Goal: Task Accomplishment & Management: Use online tool/utility

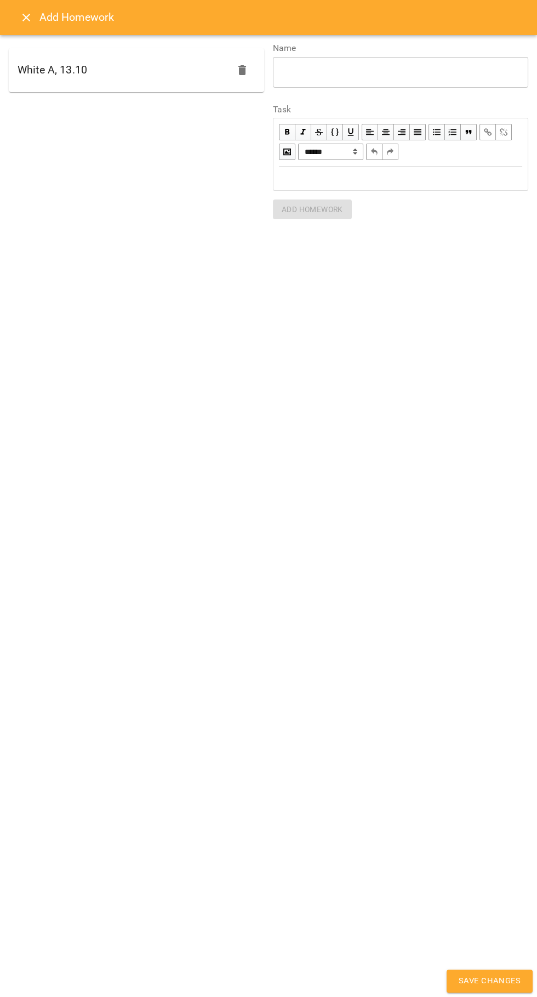
click at [26, 18] on icon "Close" at bounding box center [26, 18] width 8 height 8
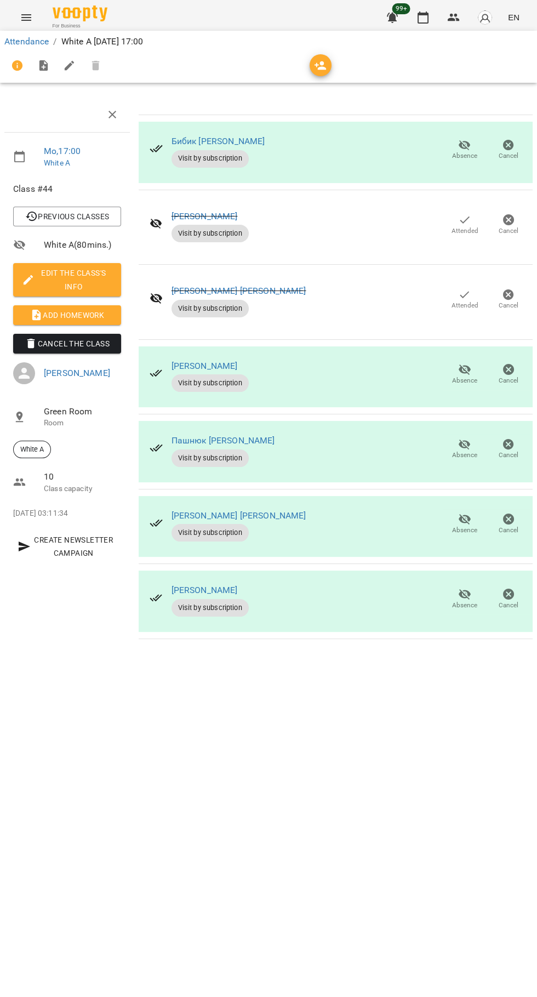
click at [422, 12] on icon "button" at bounding box center [423, 17] width 13 height 13
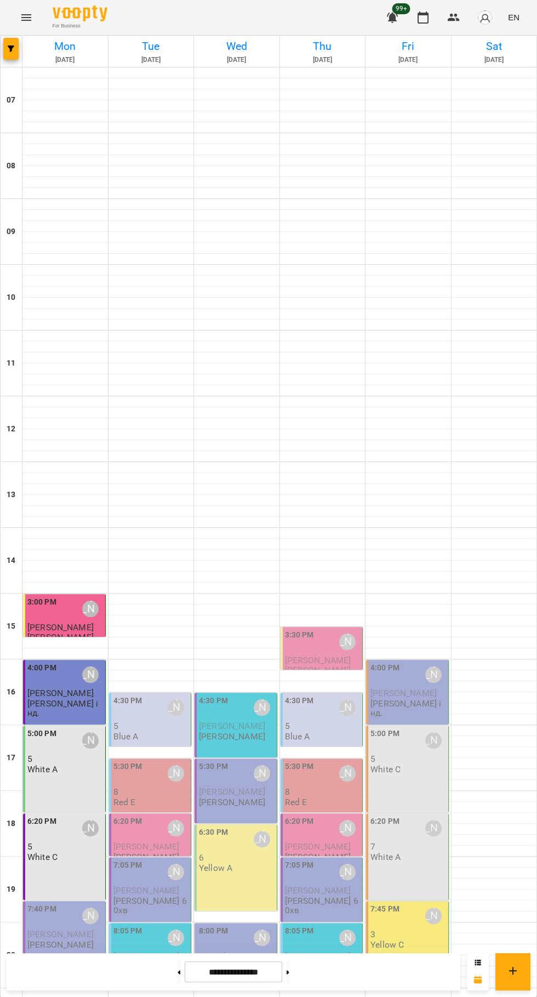
scroll to position [106, 0]
click at [47, 202] on div "6:20 PM [PERSON_NAME] 5 White C" at bounding box center [64, 857] width 83 height 87
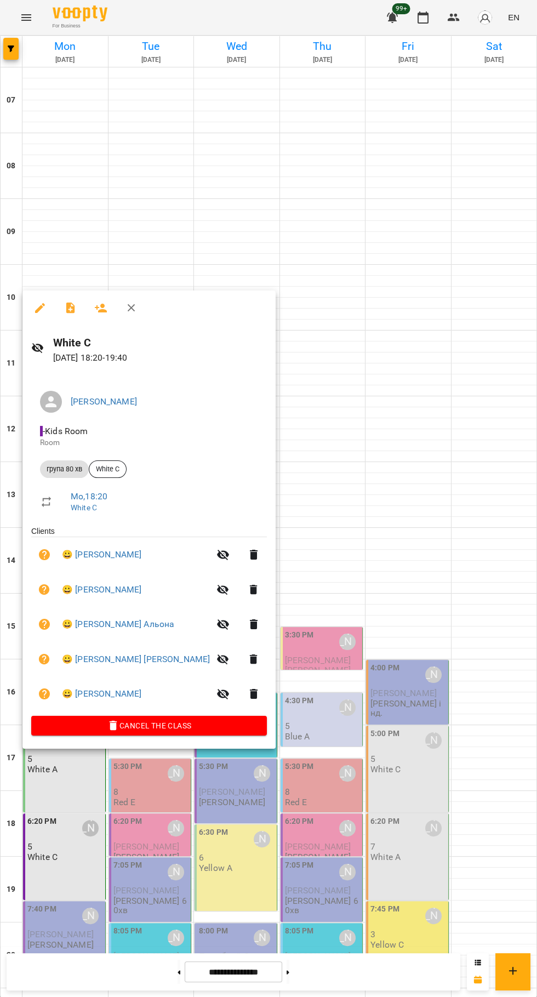
click at [75, 202] on icon "button" at bounding box center [70, 308] width 13 height 13
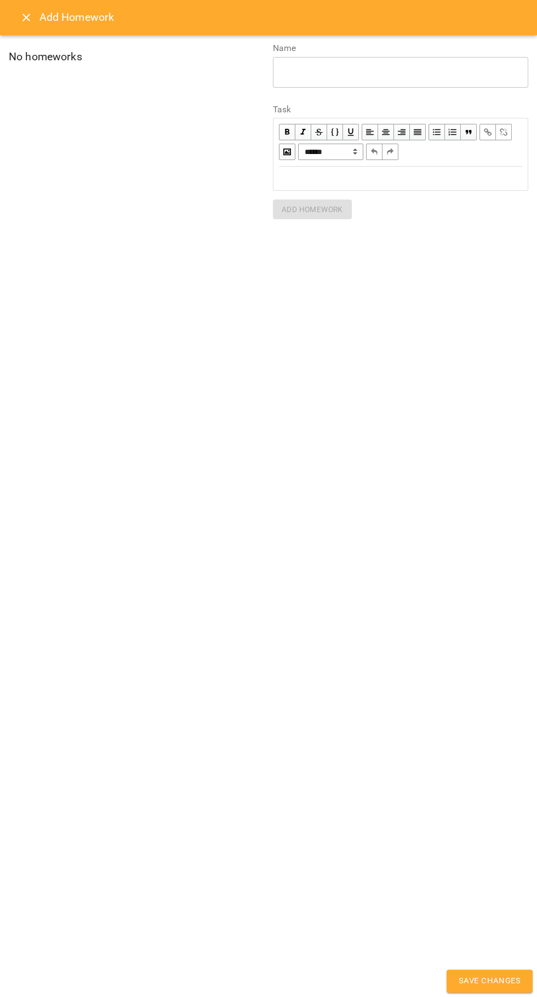
click at [397, 174] on div "Edit text" at bounding box center [400, 178] width 243 height 13
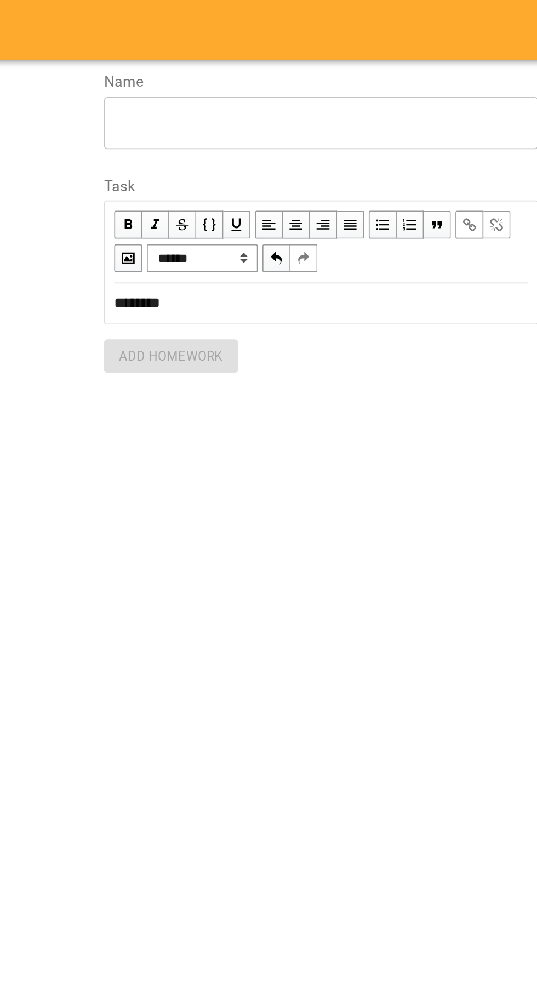
click at [303, 75] on textarea at bounding box center [401, 72] width 240 height 10
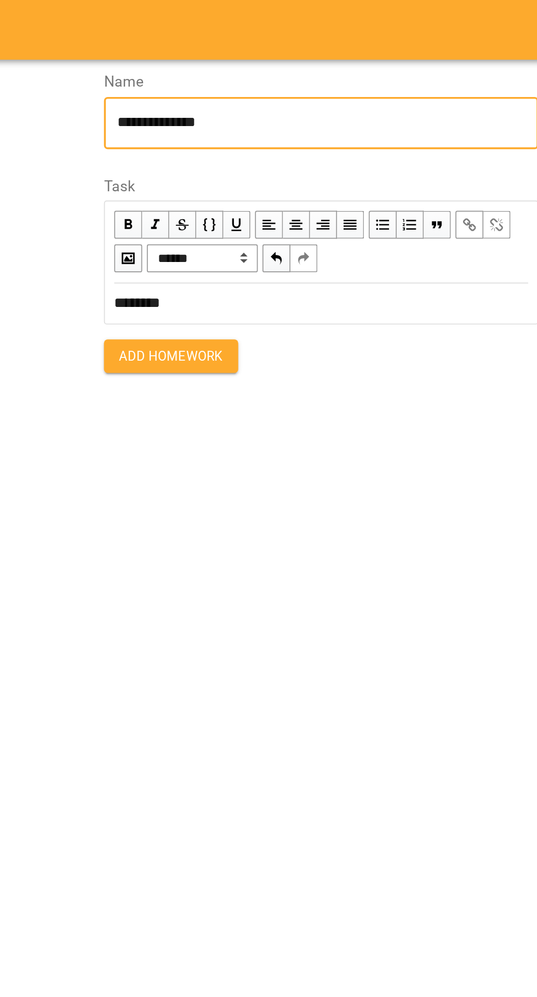
type textarea "**********"
click at [290, 202] on span "Add Homework" at bounding box center [312, 209] width 61 height 13
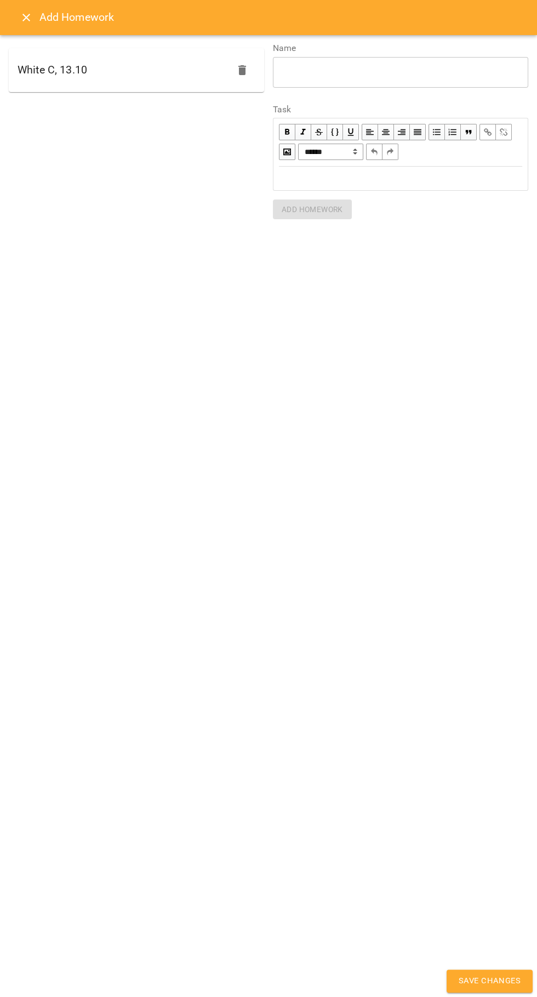
click at [444, 202] on div "**********" at bounding box center [268, 498] width 537 height 997
click at [478, 202] on span "Save Changes" at bounding box center [490, 981] width 62 height 14
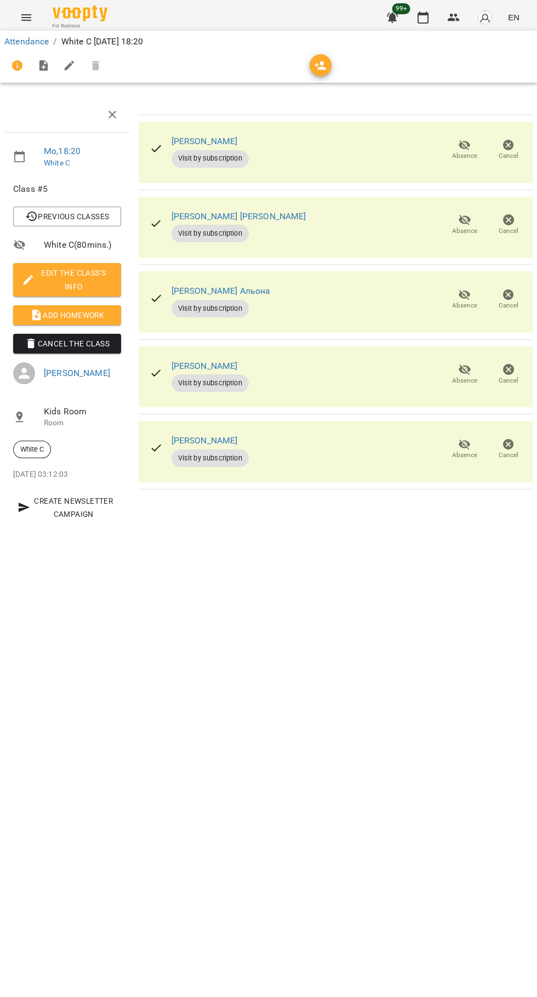
click at [429, 16] on icon "button" at bounding box center [423, 17] width 13 height 13
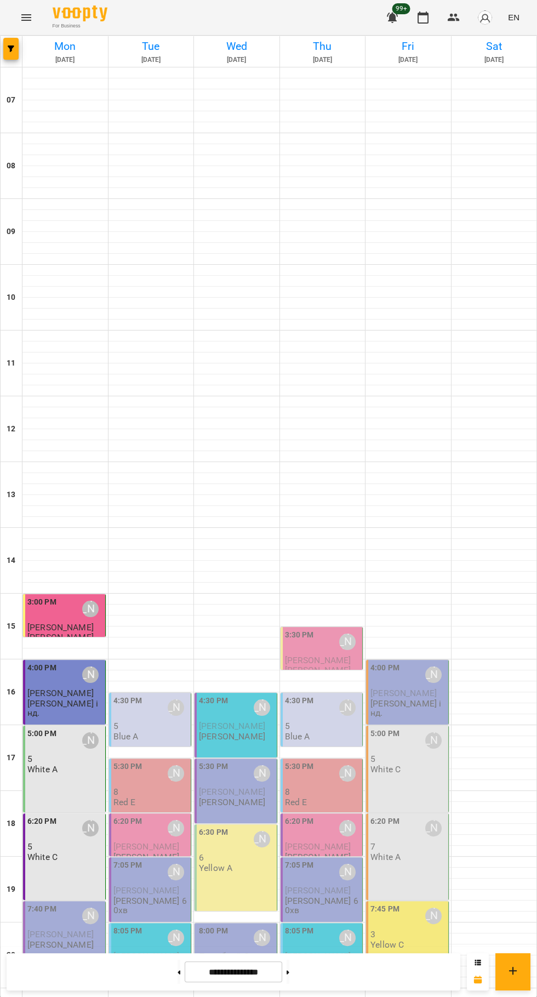
click at [43, 202] on p "White C" at bounding box center [42, 857] width 30 height 9
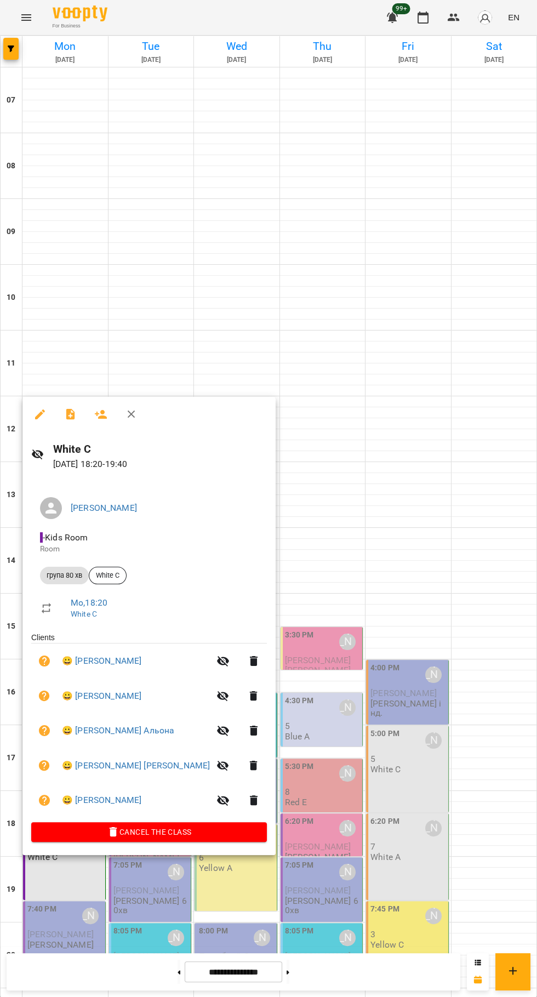
click at [496, 202] on div at bounding box center [268, 498] width 537 height 997
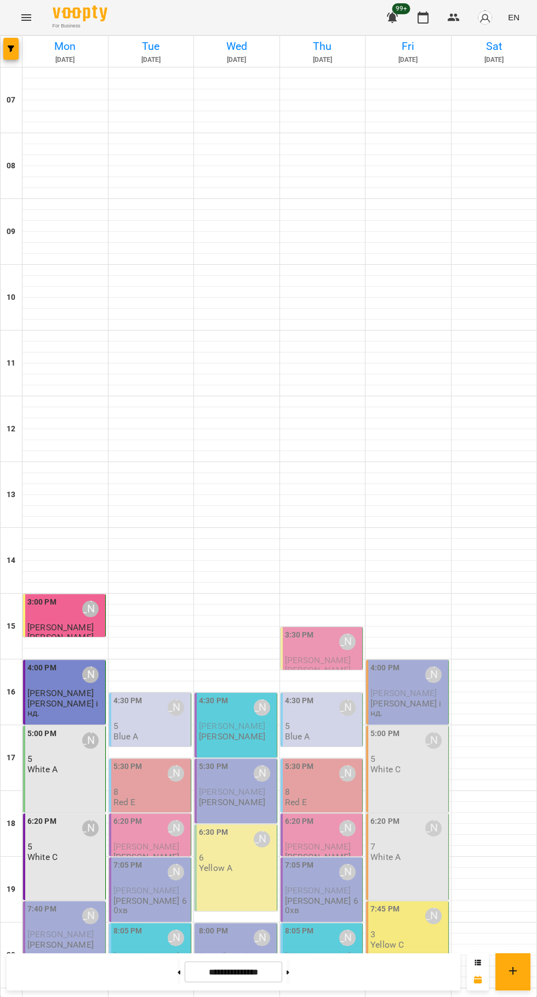
scroll to position [106, 0]
